Goal: Find specific page/section: Find specific page/section

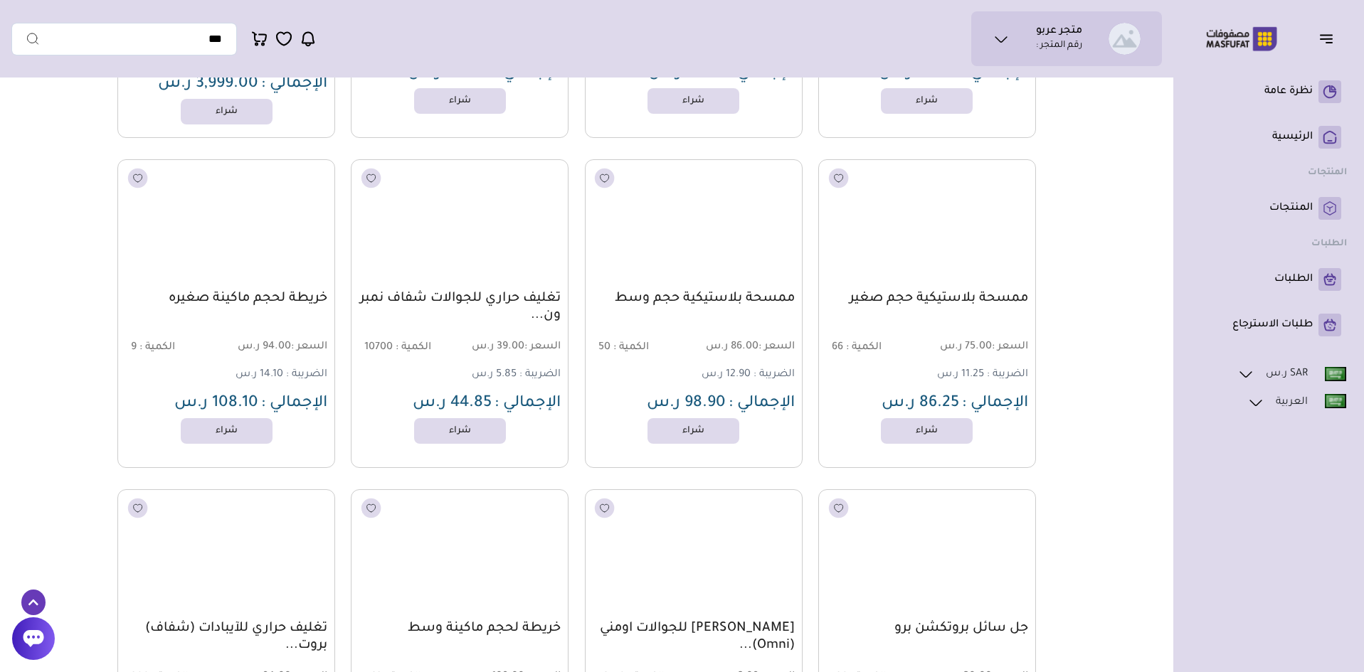
scroll to position [42074, 0]
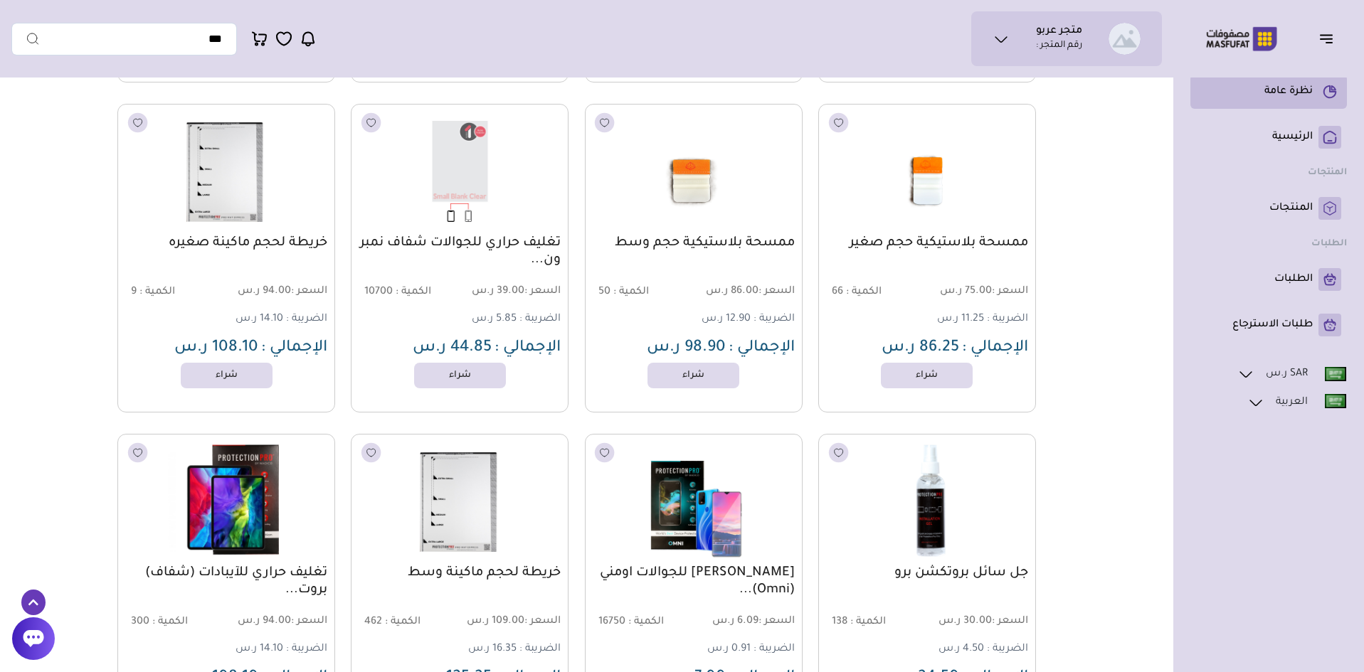
click at [1306, 104] on li "نظرة عامة" at bounding box center [1268, 92] width 156 height 34
click at [1304, 92] on p "نظرة عامة" at bounding box center [1288, 92] width 48 height 14
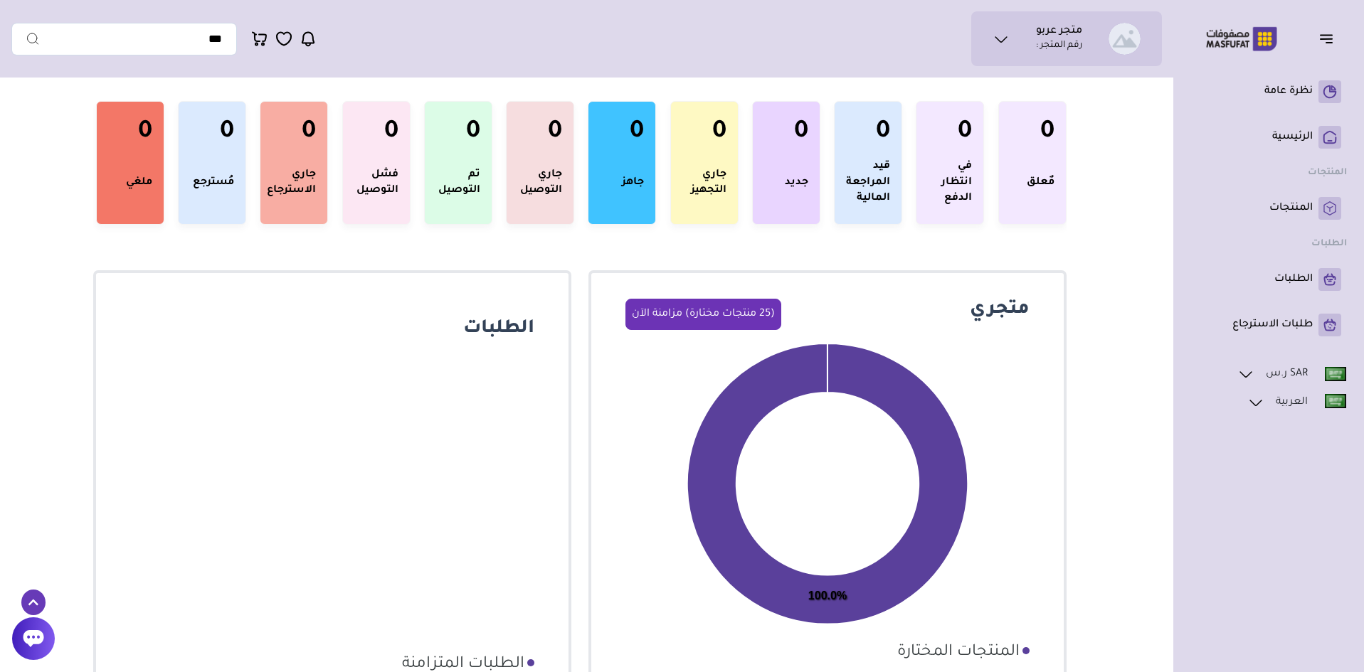
scroll to position [213, 0]
click at [754, 317] on button "(25 منتجات مختارة) مزامنة الآن" at bounding box center [703, 313] width 156 height 31
click at [736, 317] on button "(25 منتجات مختارة) مزامنة الآن" at bounding box center [703, 313] width 156 height 31
